Goal: Transaction & Acquisition: Obtain resource

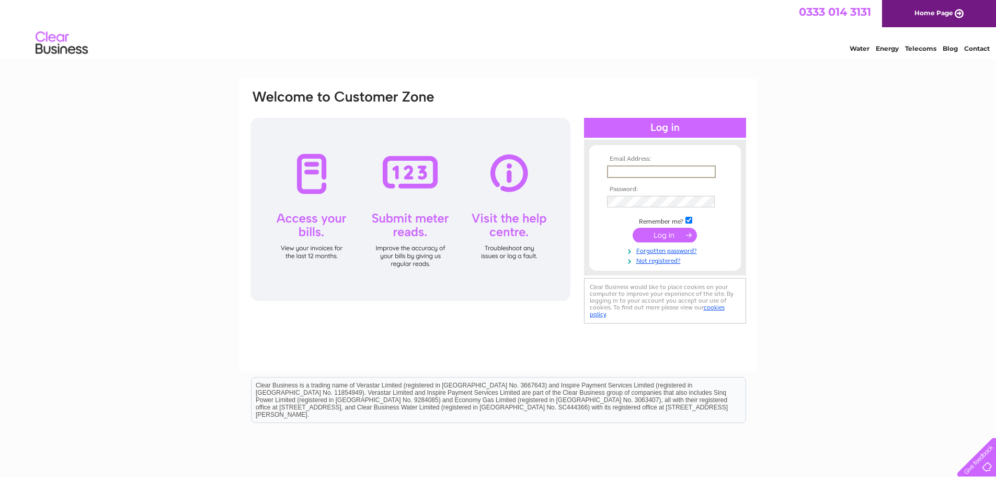
click at [650, 166] on input "text" at bounding box center [661, 171] width 109 height 13
type input "property@mkbv.uk"
click at [633, 228] on input "submit" at bounding box center [665, 235] width 64 height 15
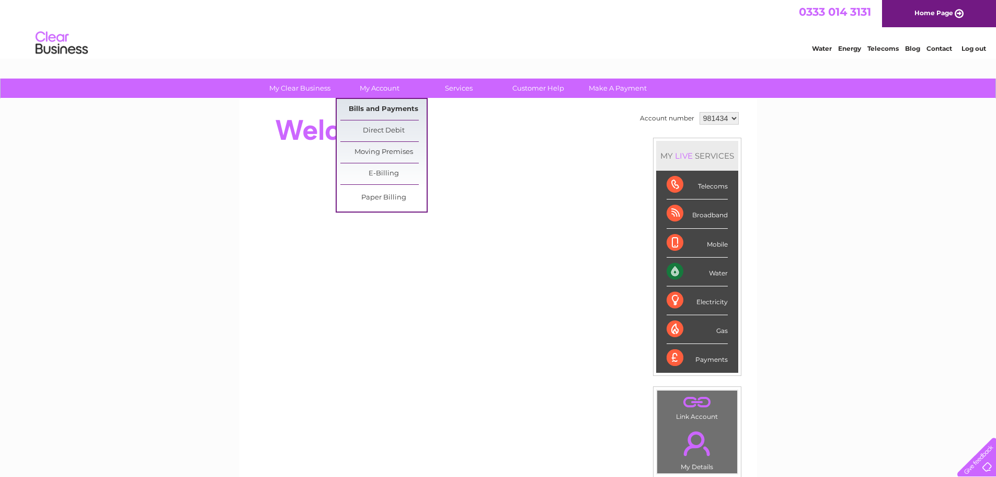
click at [379, 107] on link "Bills and Payments" at bounding box center [384, 109] width 86 height 21
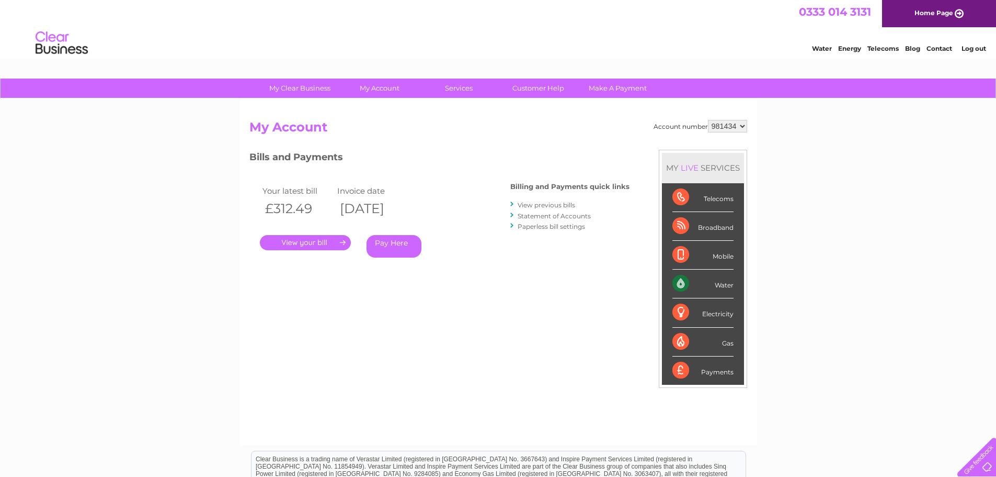
click at [304, 239] on link "." at bounding box center [305, 242] width 91 height 15
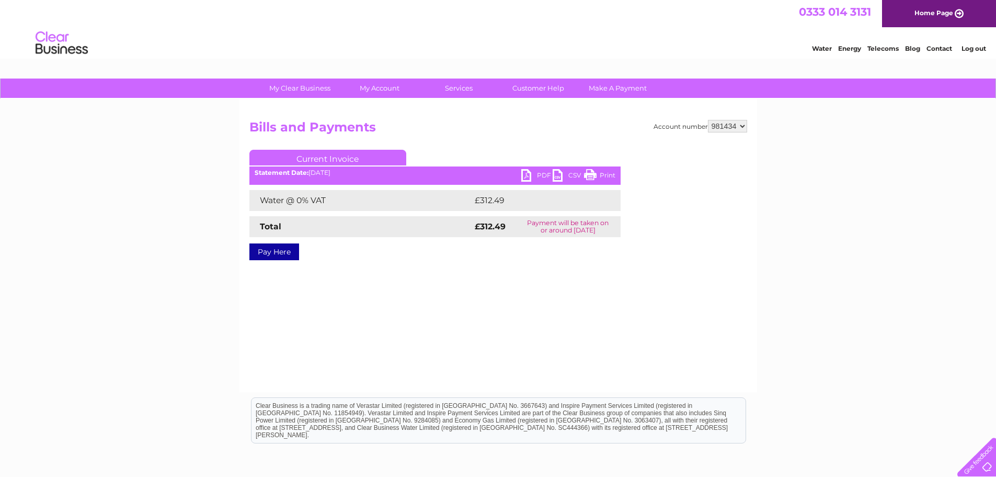
click at [537, 173] on link "PDF" at bounding box center [536, 176] width 31 height 15
click at [972, 47] on link "Log out" at bounding box center [974, 48] width 25 height 8
